Goal: Use online tool/utility: Utilize a website feature to perform a specific function

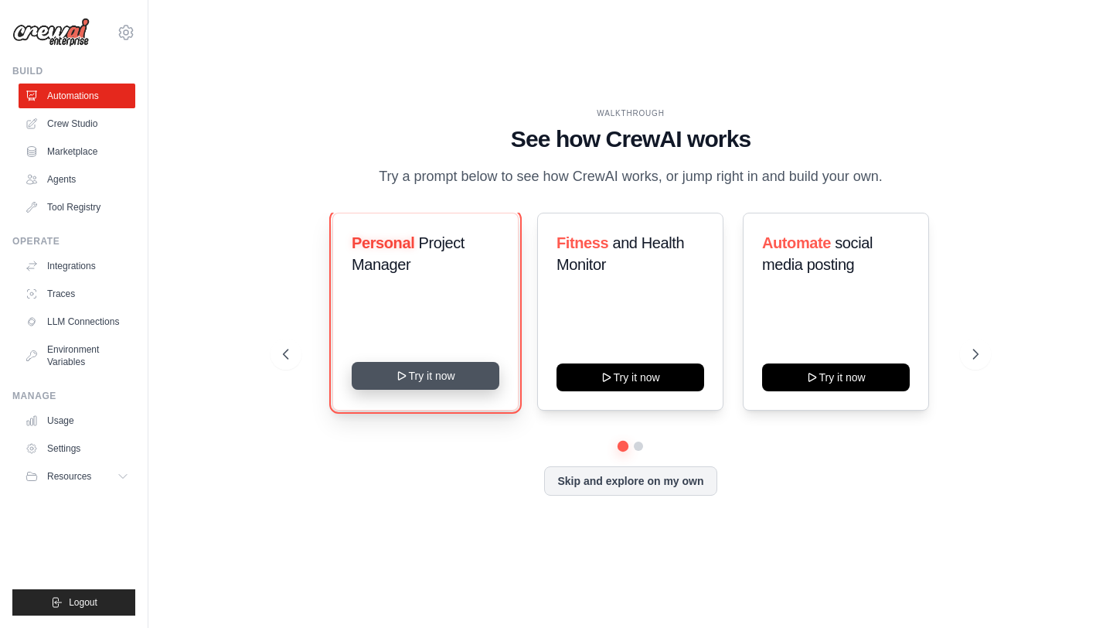
click at [427, 372] on button "Try it now" at bounding box center [426, 376] width 148 height 28
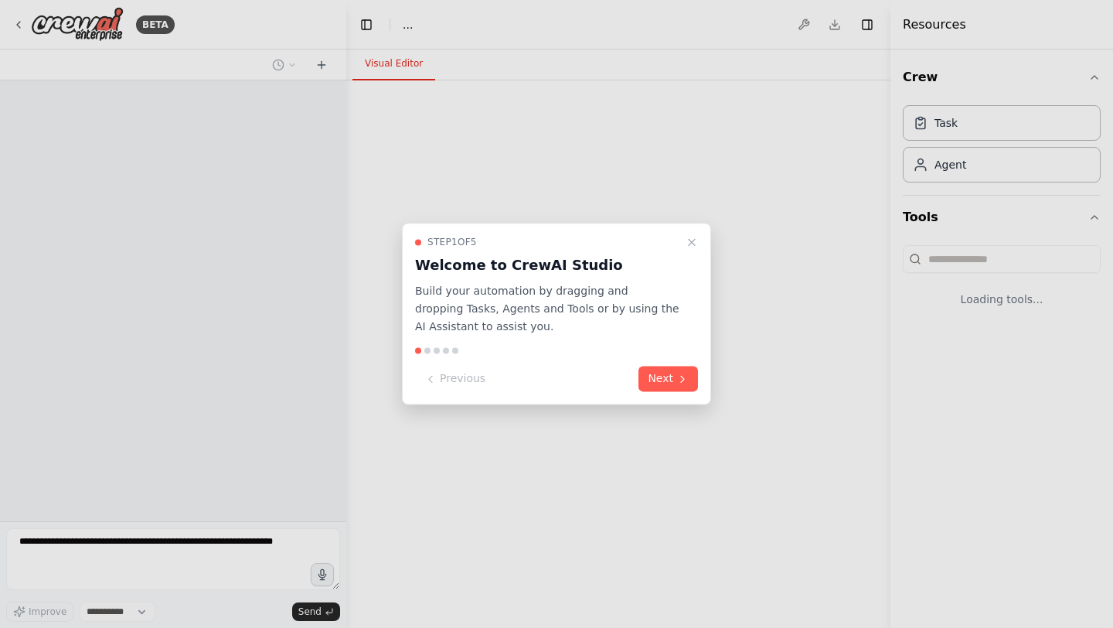
select select "****"
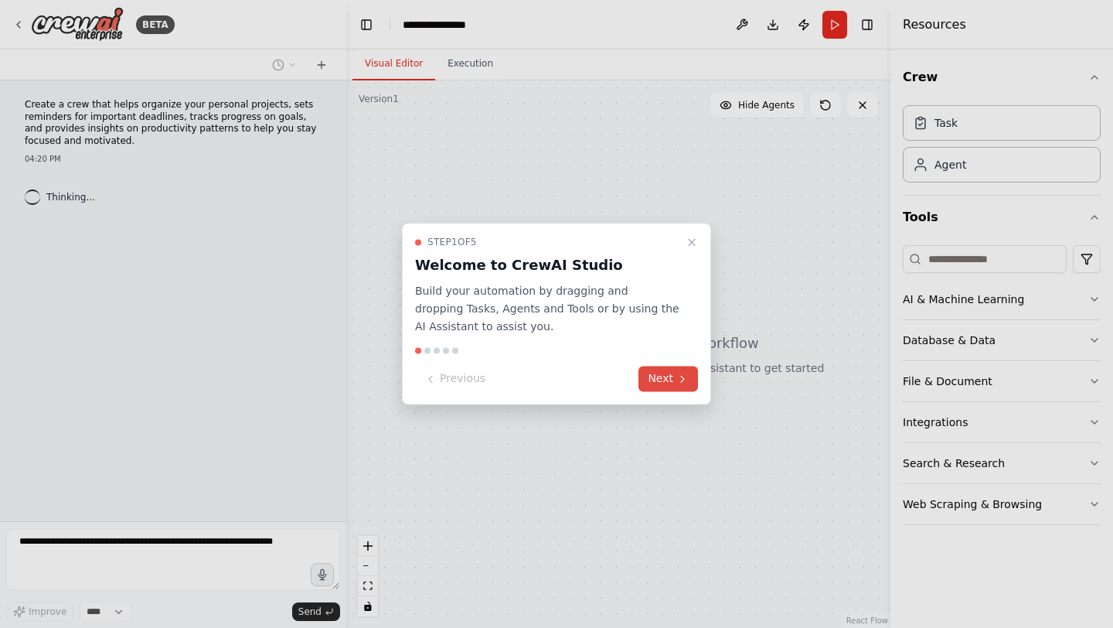
click at [664, 371] on button "Next" at bounding box center [668, 379] width 60 height 26
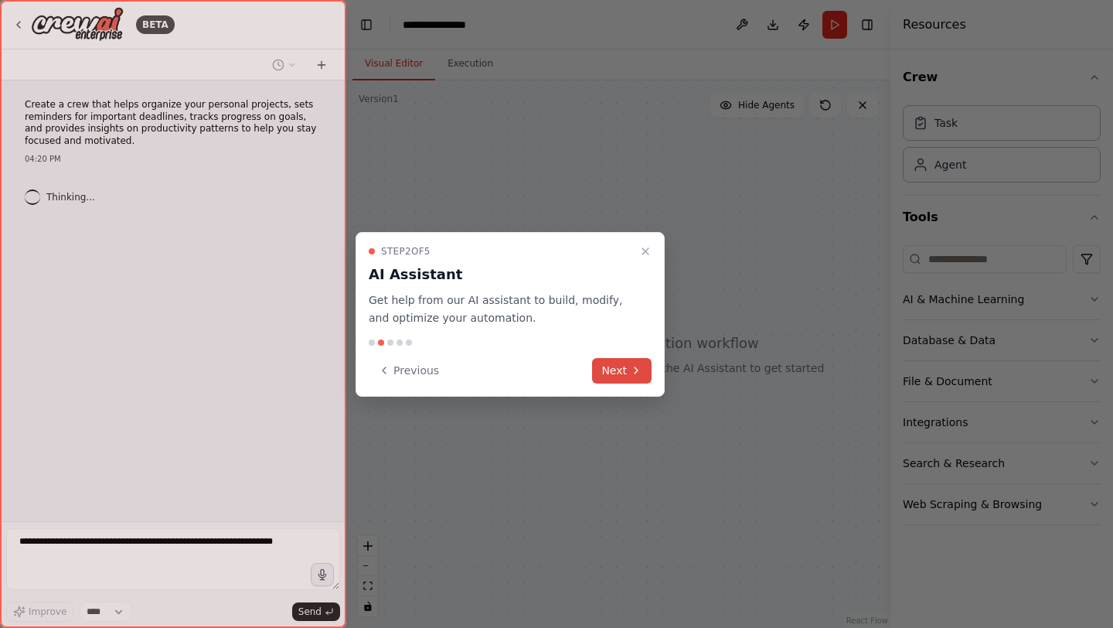
click at [637, 373] on icon at bounding box center [636, 370] width 12 height 12
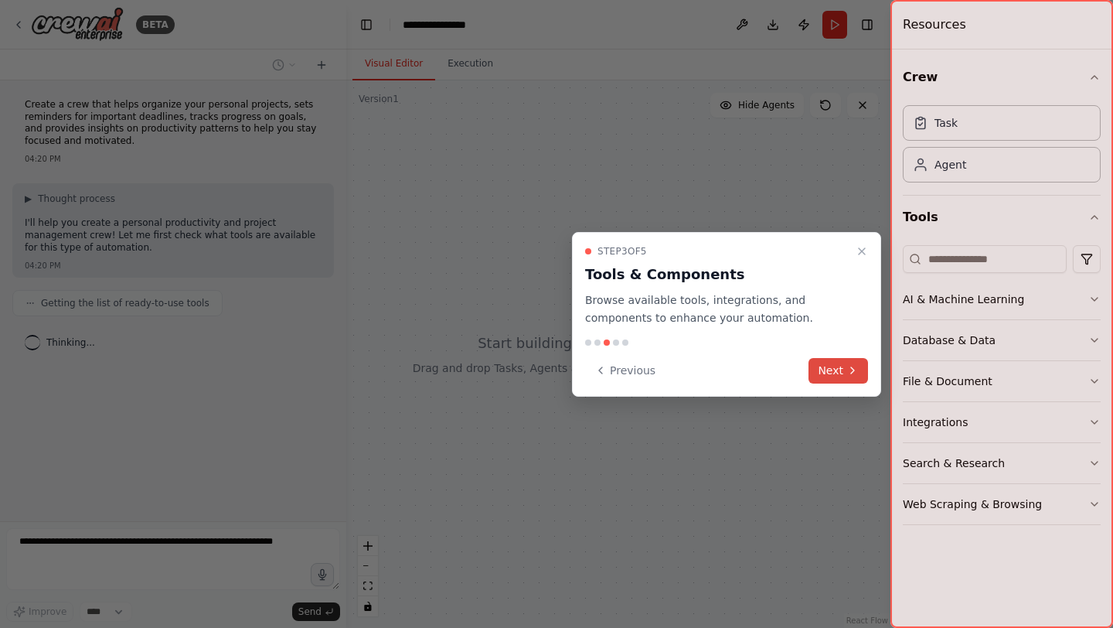
click at [825, 360] on button "Next" at bounding box center [838, 371] width 60 height 26
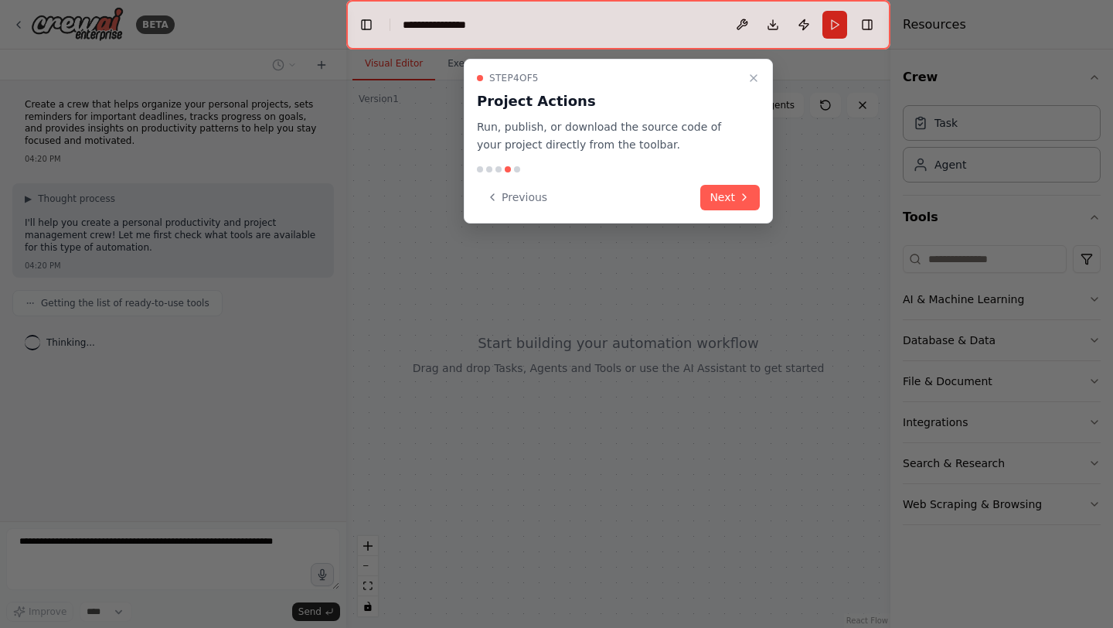
click at [735, 183] on div "Step 4 of 5 Project Actions Run, publish, or download the source code of your p…" at bounding box center [618, 141] width 309 height 165
click at [735, 195] on button "Next" at bounding box center [730, 198] width 60 height 26
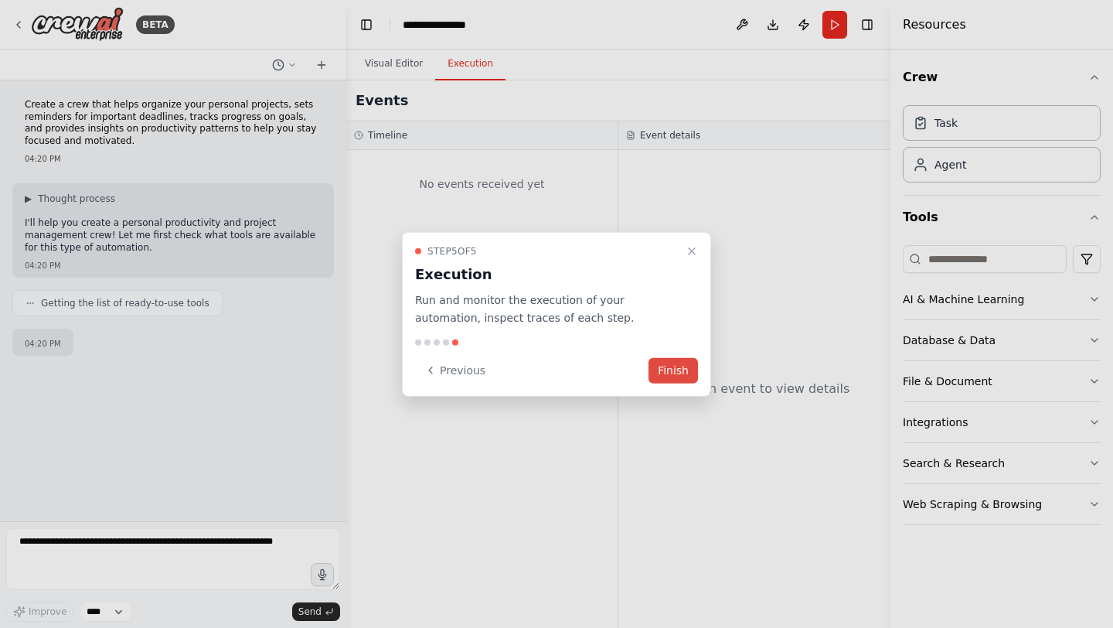
click at [685, 359] on button "Finish" at bounding box center [672, 370] width 49 height 26
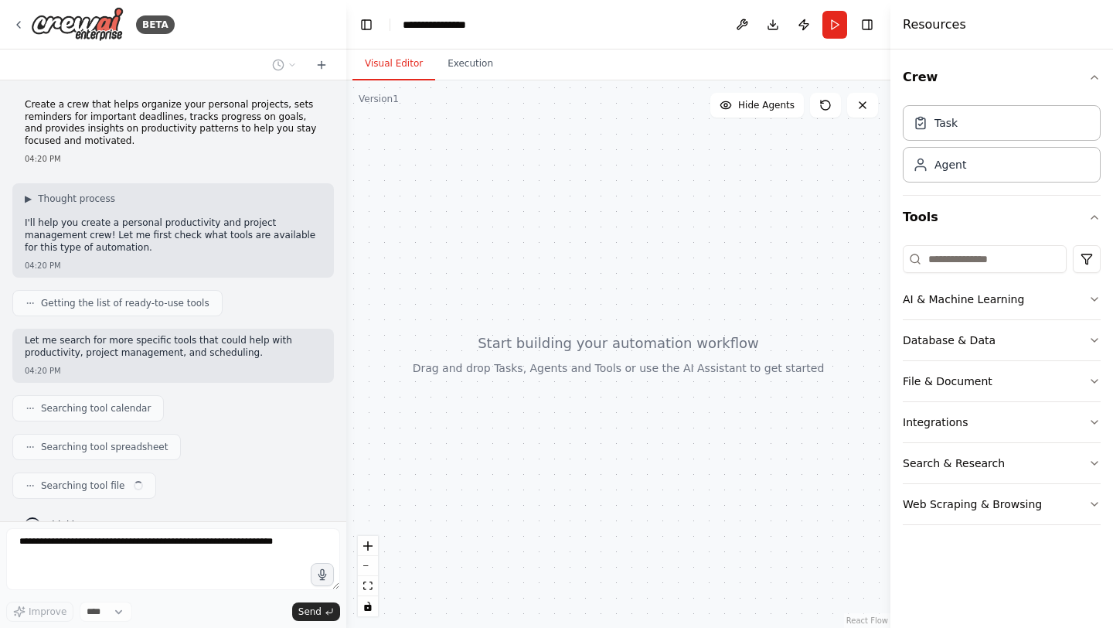
scroll to position [29, 0]
